Goal: Use online tool/utility

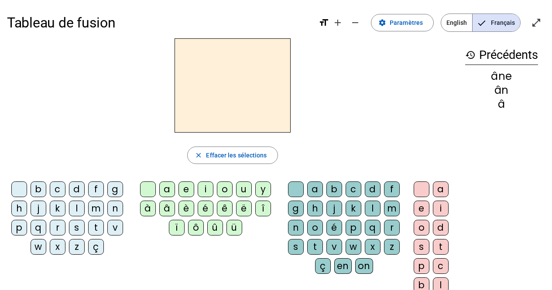
scroll to position [8, 0]
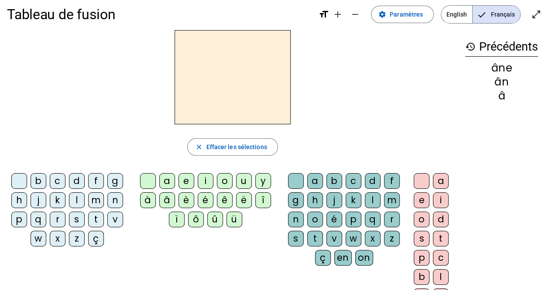
click at [56, 178] on div "c" at bounding box center [58, 181] width 16 height 16
click at [74, 197] on div "l" at bounding box center [77, 200] width 16 height 16
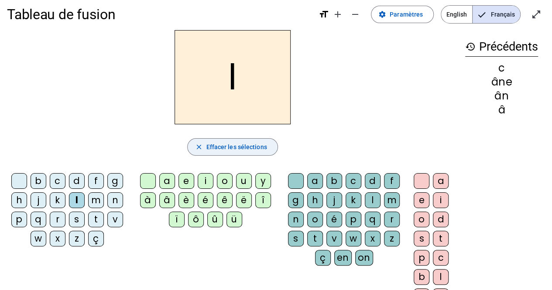
click at [205, 145] on span "button" at bounding box center [232, 147] width 89 height 21
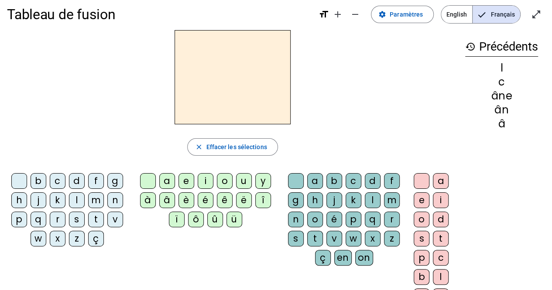
click at [61, 180] on div "c" at bounding box center [58, 181] width 16 height 16
click at [166, 178] on div "a" at bounding box center [167, 181] width 16 height 16
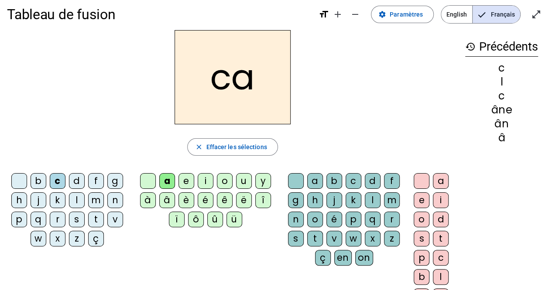
click at [389, 204] on div "m" at bounding box center [392, 200] width 16 height 16
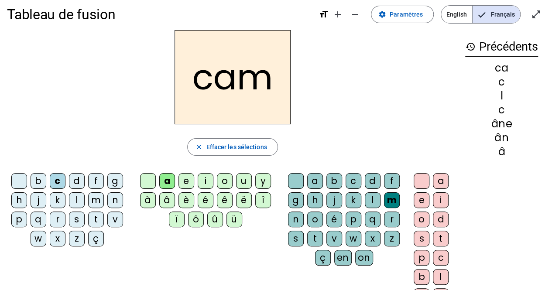
click at [420, 199] on div "e" at bounding box center [422, 200] width 16 height 16
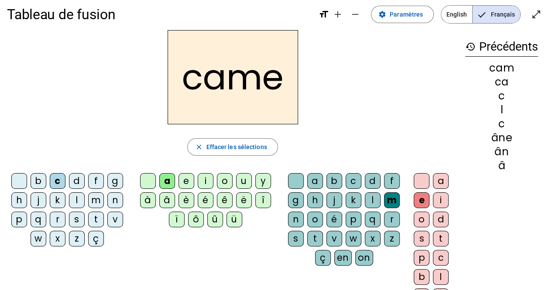
click at [295, 217] on div "n" at bounding box center [296, 220] width 16 height 16
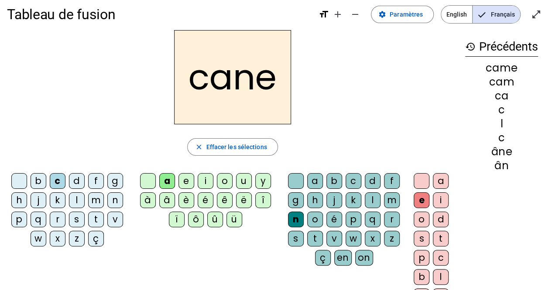
click at [21, 219] on div "p" at bounding box center [19, 220] width 16 height 16
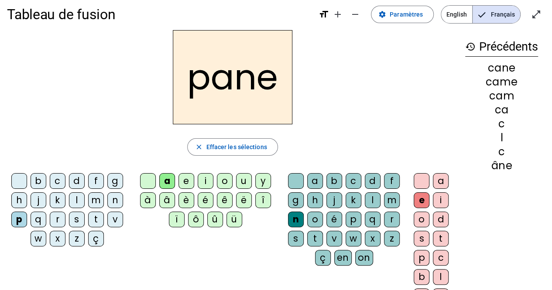
click at [297, 199] on div "g" at bounding box center [296, 200] width 16 height 16
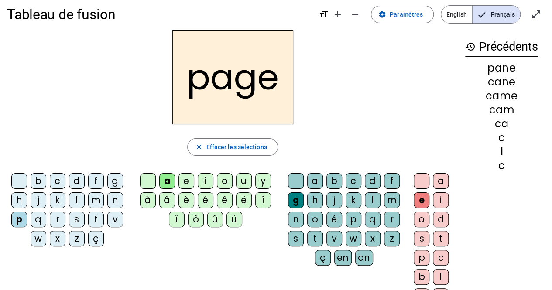
click at [79, 218] on div "s" at bounding box center [77, 220] width 16 height 16
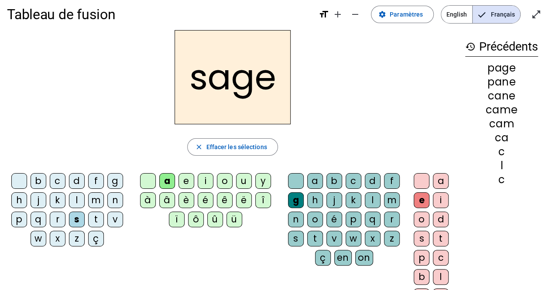
click at [93, 196] on div "m" at bounding box center [96, 200] width 16 height 16
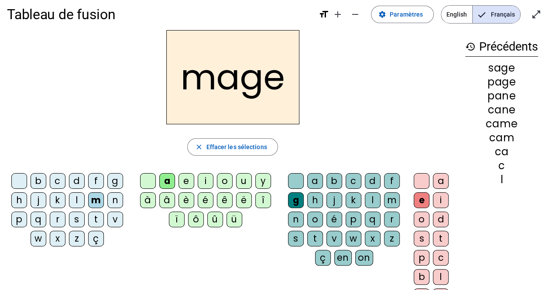
click at [245, 181] on div "u" at bounding box center [244, 181] width 16 height 16
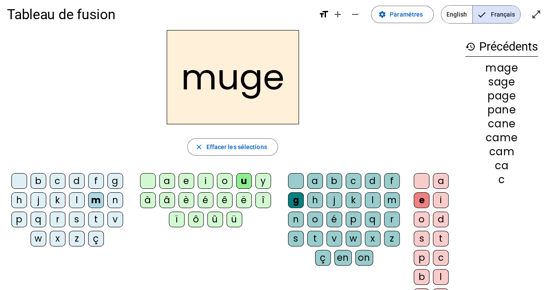
click at [75, 199] on div "l" at bounding box center [77, 200] width 16 height 16
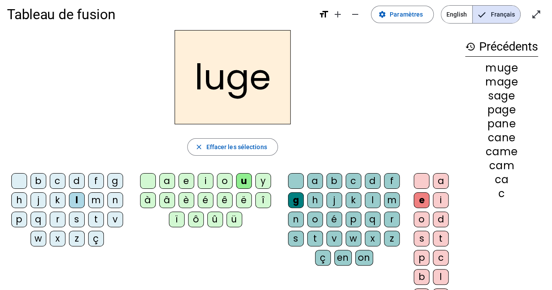
click at [392, 215] on div "r" at bounding box center [392, 220] width 16 height 16
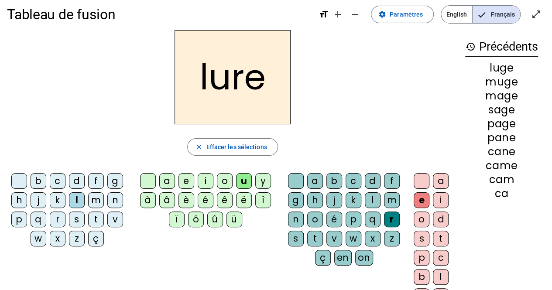
click at [300, 220] on div "n" at bounding box center [296, 220] width 16 height 16
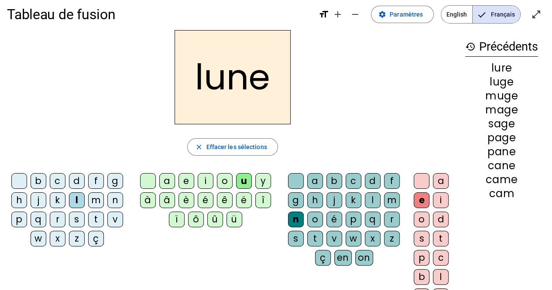
drag, startPoint x: 360, startPoint y: 116, endPoint x: 291, endPoint y: 59, distance: 89.4
click at [291, 59] on div "lune" at bounding box center [232, 77] width 451 height 94
